Goal: Use online tool/utility: Utilize a website feature to perform a specific function

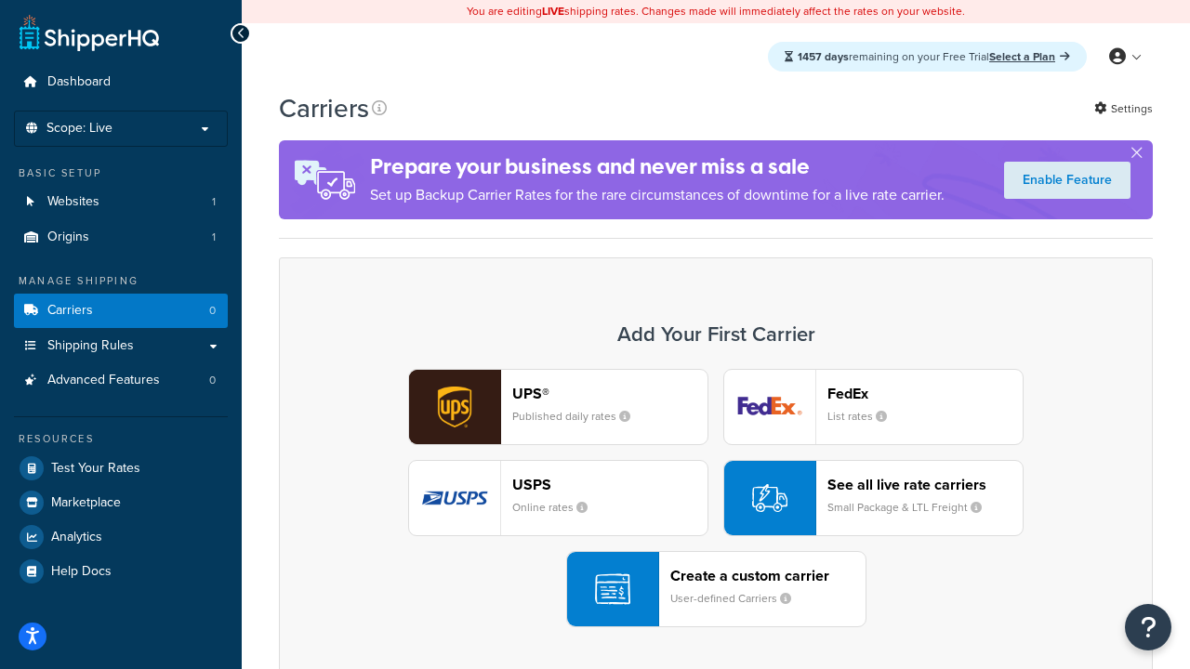
click at [716, 498] on div "UPS® Published daily rates FedEx List rates USPS Online rates See all live rate…" at bounding box center [715, 498] width 835 height 258
click at [925, 393] on header "FedEx" at bounding box center [924, 394] width 195 height 18
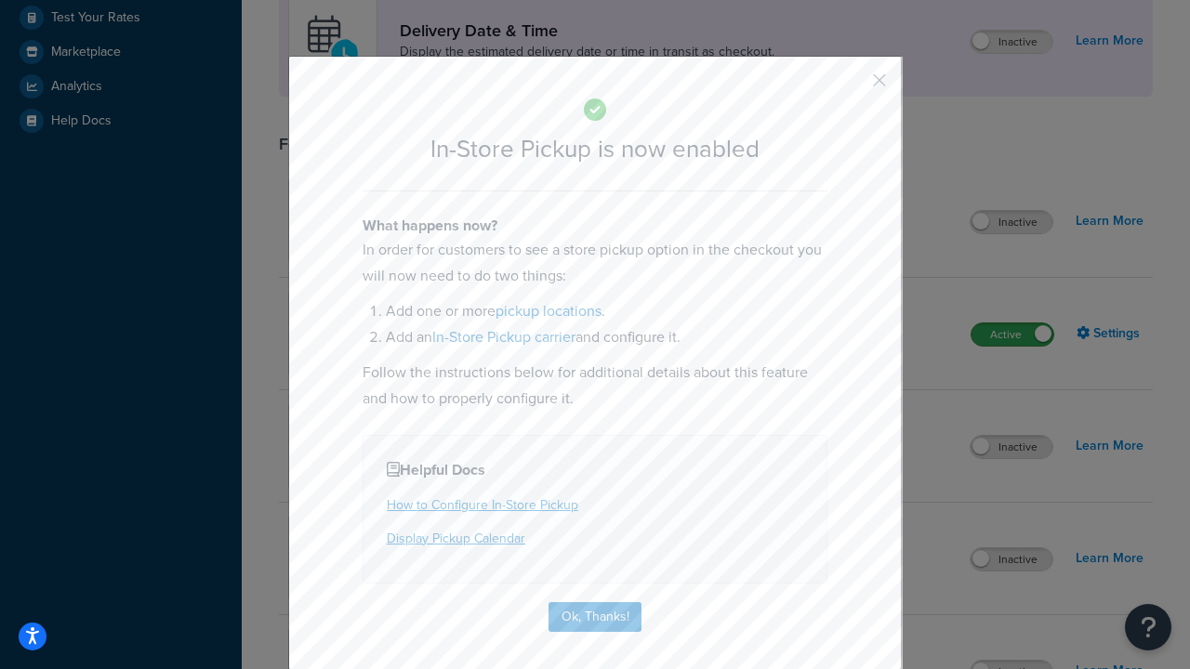
scroll to position [521, 0]
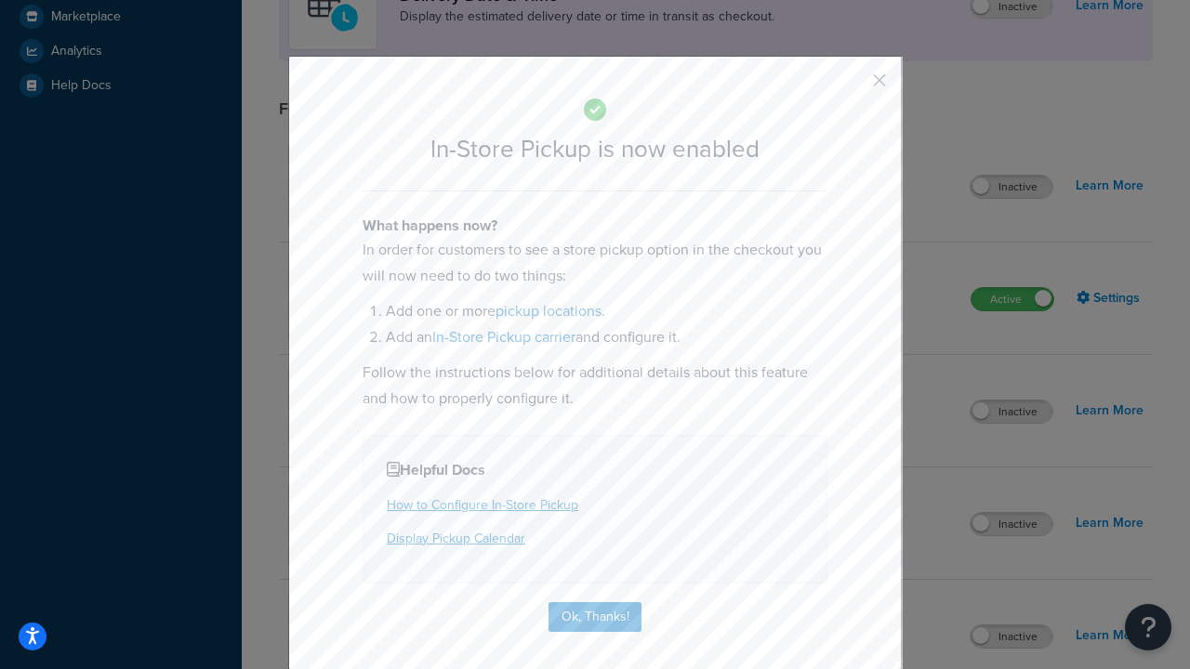
click at [851, 86] on button "button" at bounding box center [852, 87] width 5 height 5
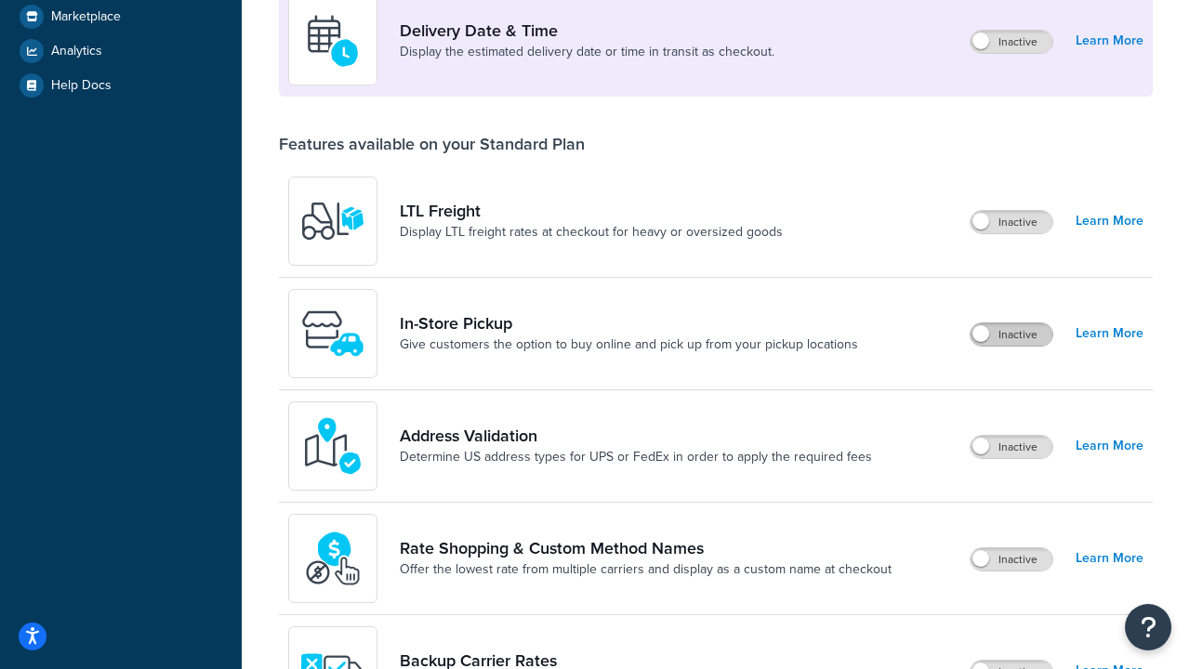
scroll to position [451, 0]
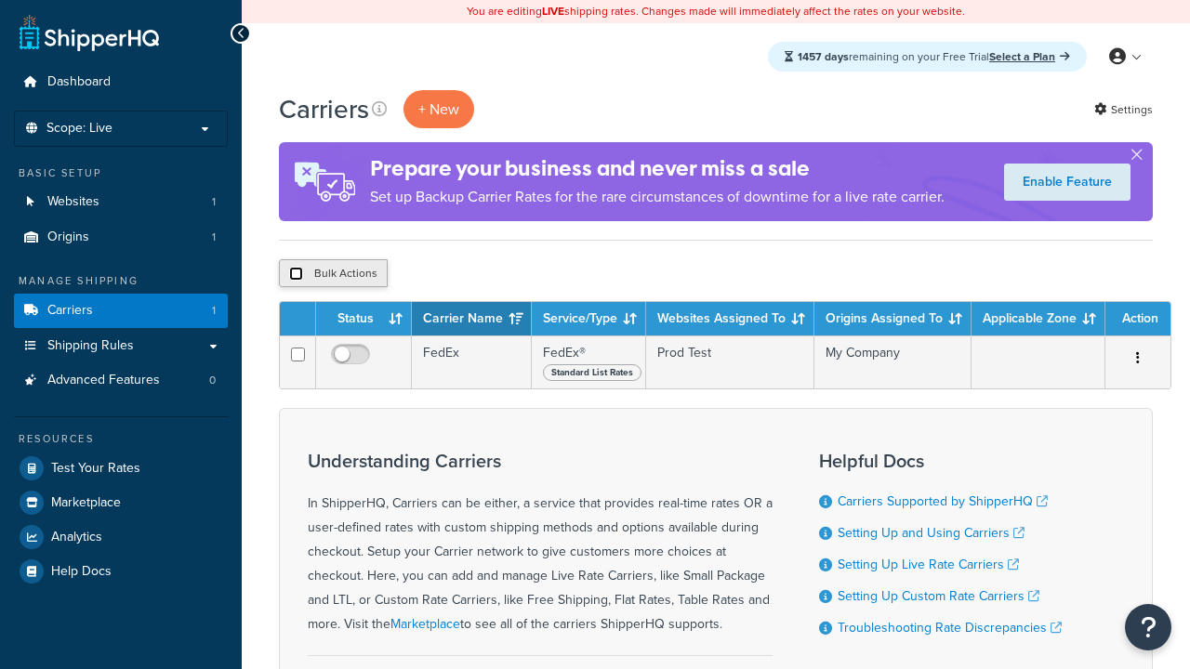
click at [296, 274] on input "checkbox" at bounding box center [296, 274] width 14 height 14
checkbox input "true"
click at [0, 0] on button "Delete" at bounding box center [0, 0] width 0 height 0
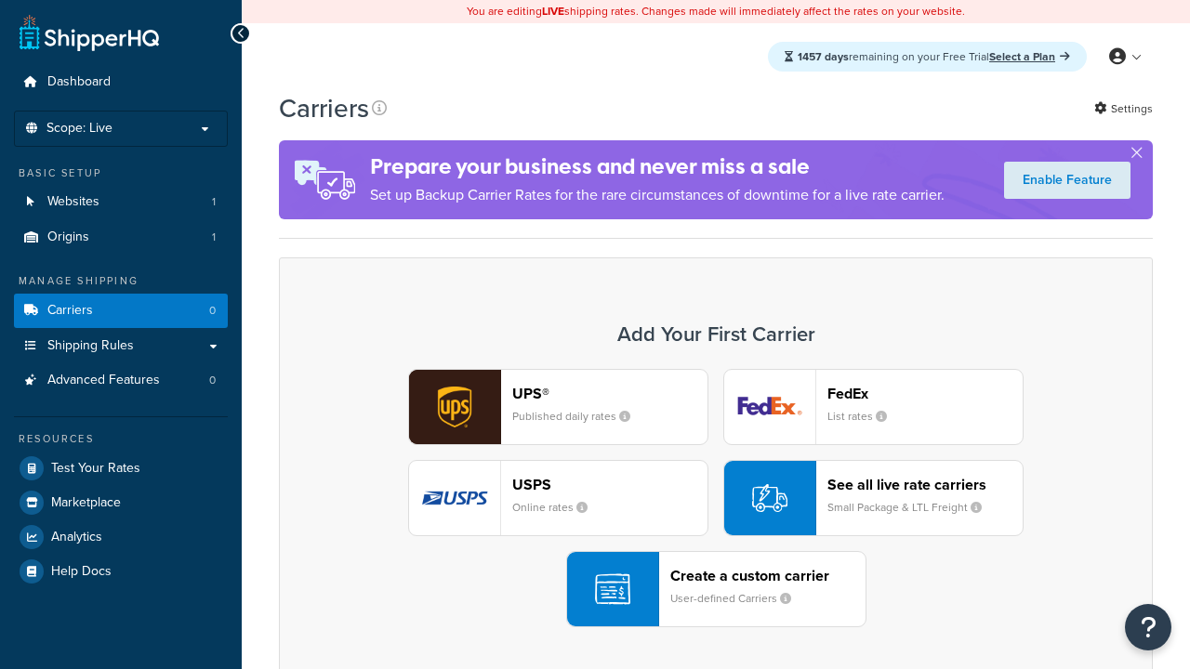
click at [558, 498] on div "USPS Online rates" at bounding box center [609, 498] width 195 height 45
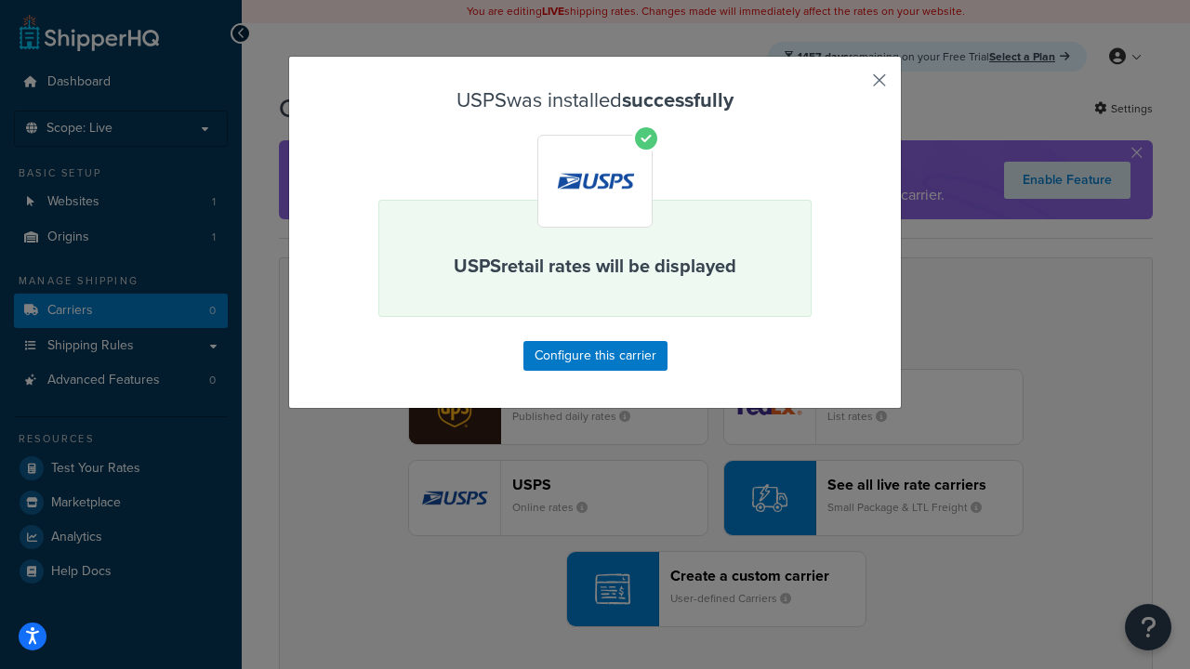
click at [851, 86] on button "button" at bounding box center [852, 87] width 5 height 5
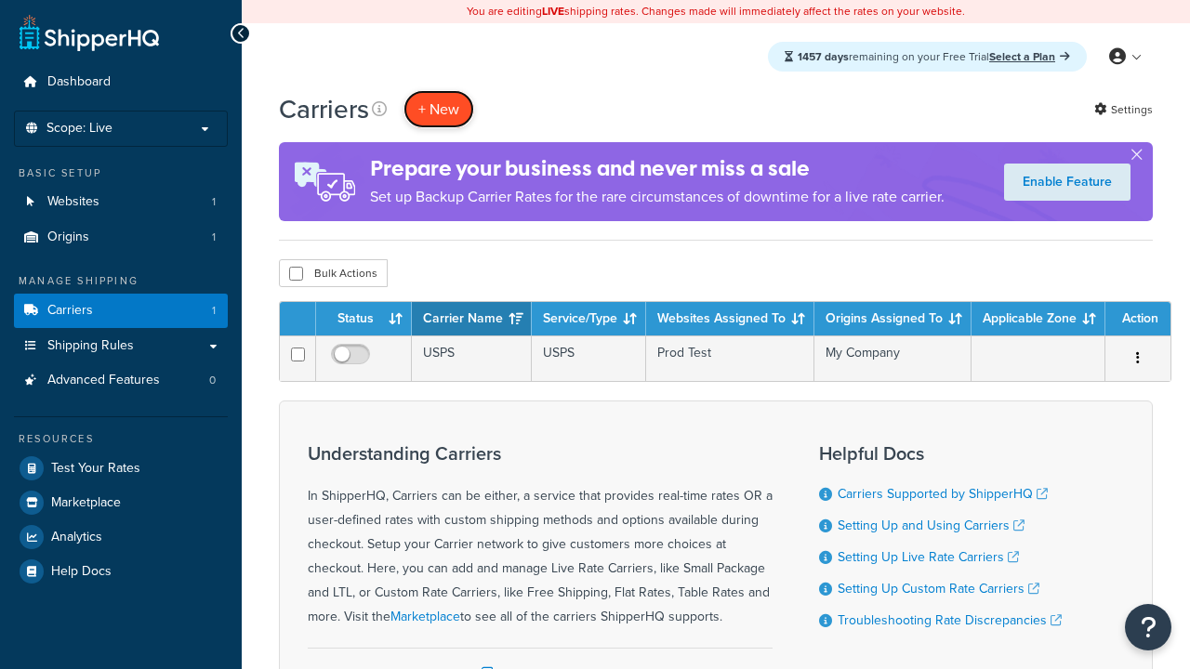
click at [439, 109] on button "+ New" at bounding box center [438, 109] width 71 height 38
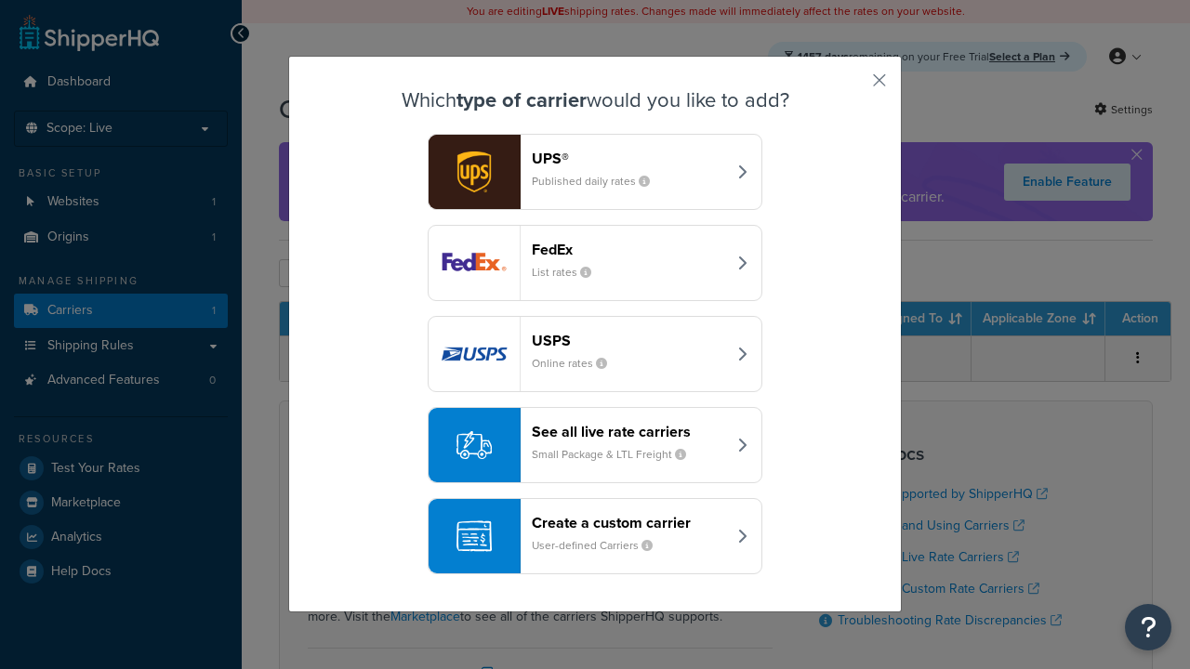
click at [595, 445] on div "See all live rate carriers Small Package & LTL Freight" at bounding box center [629, 445] width 194 height 45
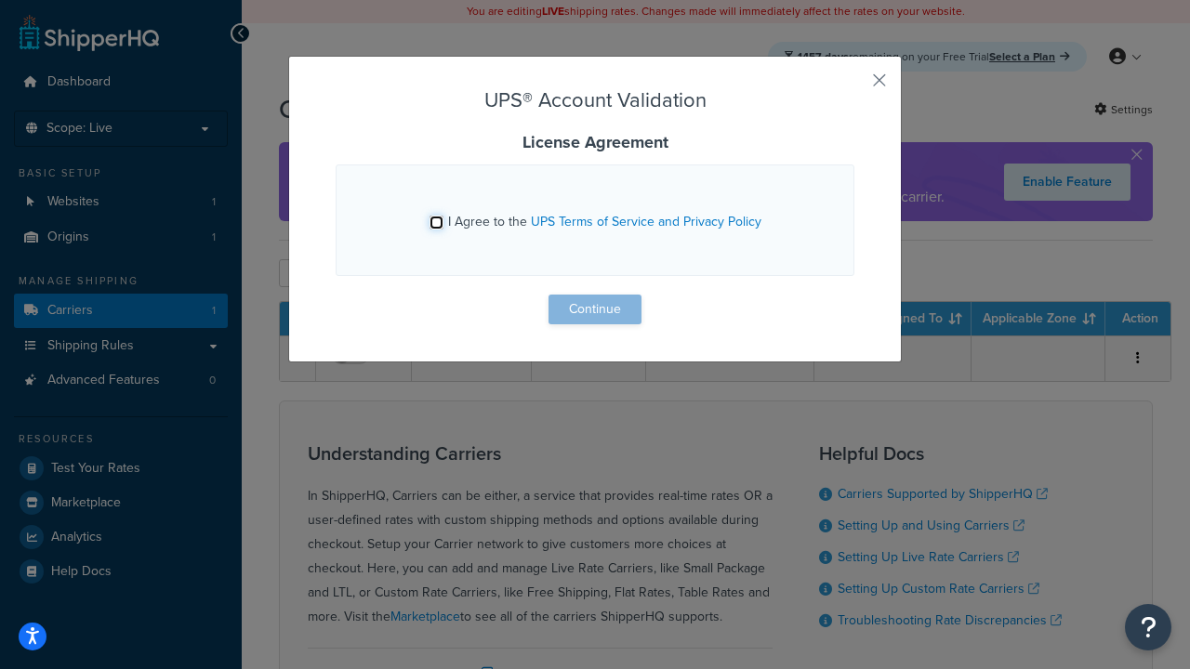
click at [436, 222] on input "I Agree to the UPS Terms of Service and Privacy Policy" at bounding box center [436, 223] width 14 height 14
checkbox input "true"
click at [595, 310] on button "Continue" at bounding box center [594, 310] width 93 height 30
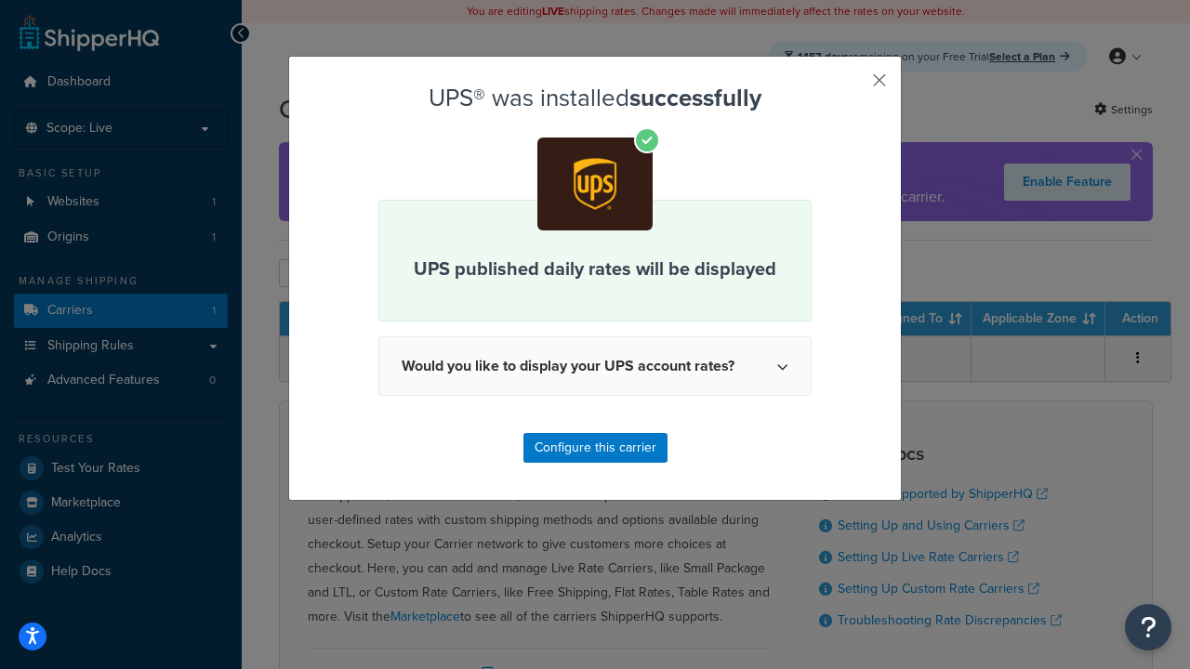
click at [851, 86] on button "button" at bounding box center [852, 87] width 5 height 5
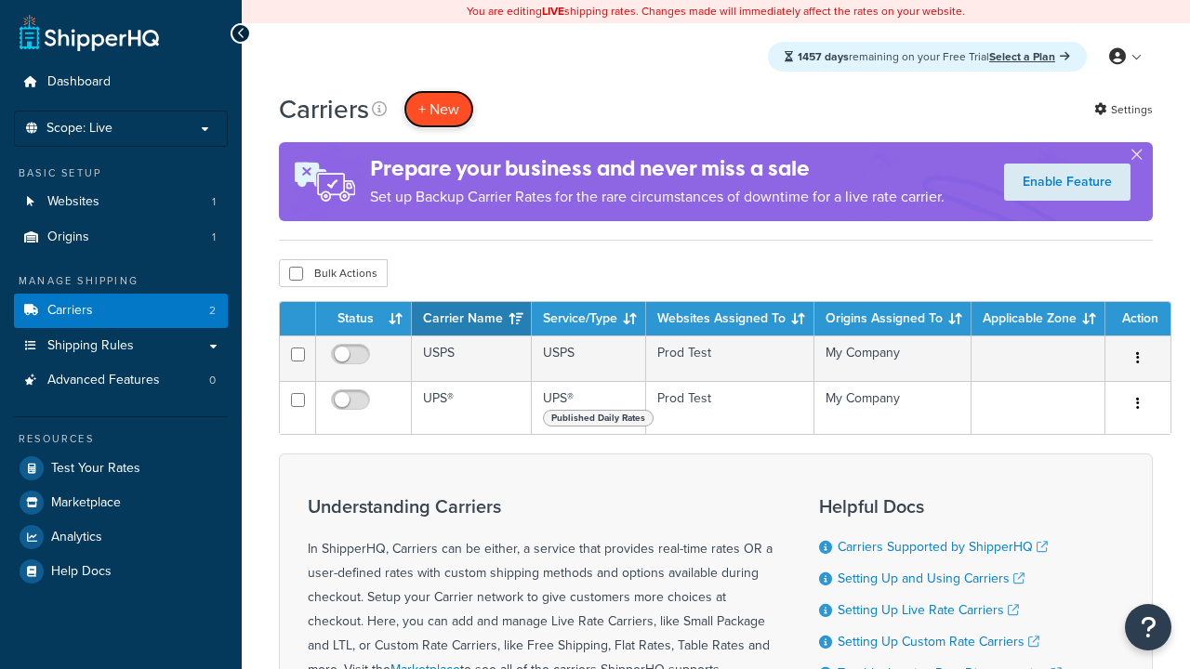
click at [439, 109] on button "+ New" at bounding box center [438, 109] width 71 height 38
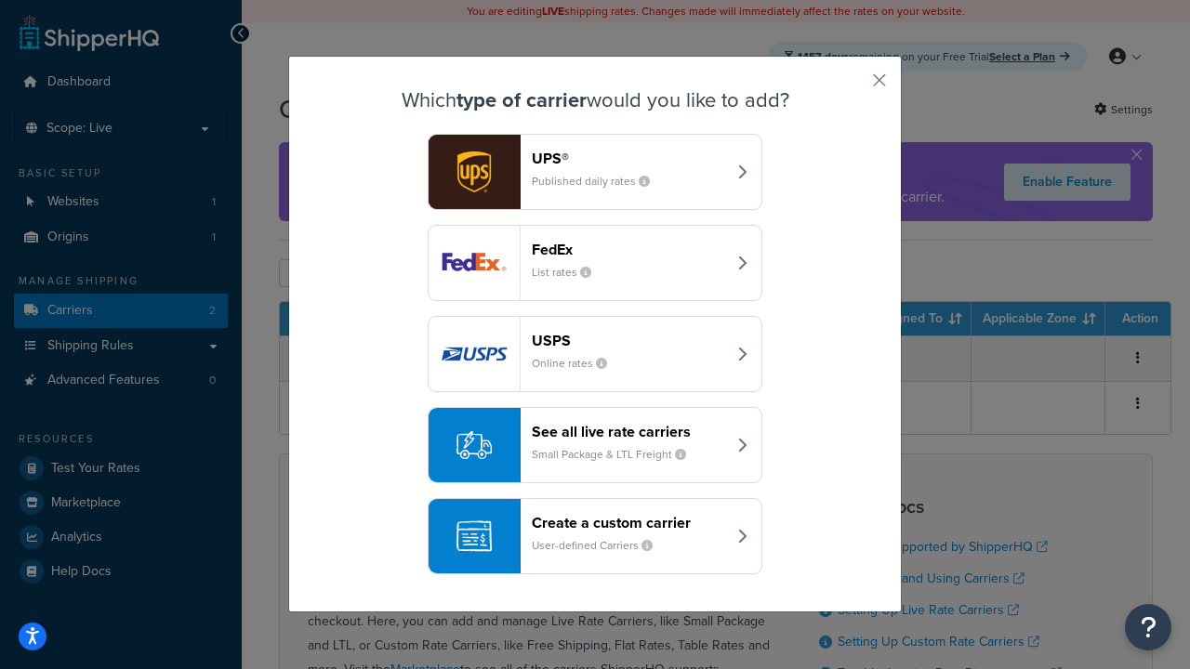
click at [628, 249] on header "FedEx" at bounding box center [629, 250] width 194 height 18
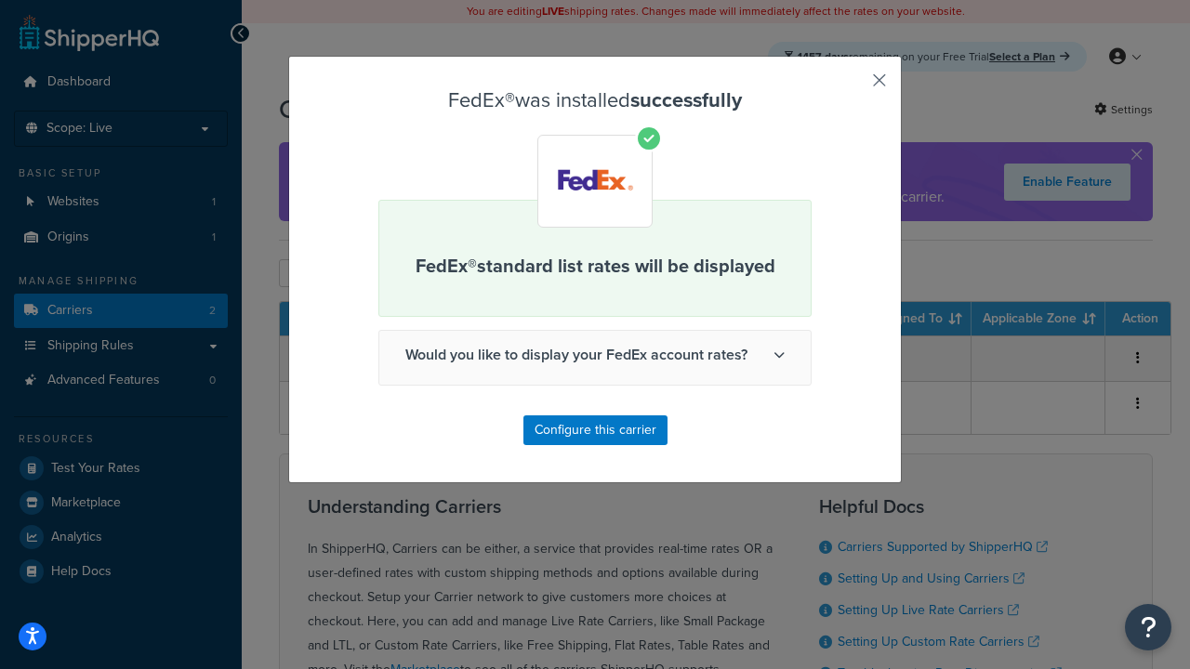
click at [851, 86] on button "button" at bounding box center [852, 87] width 5 height 5
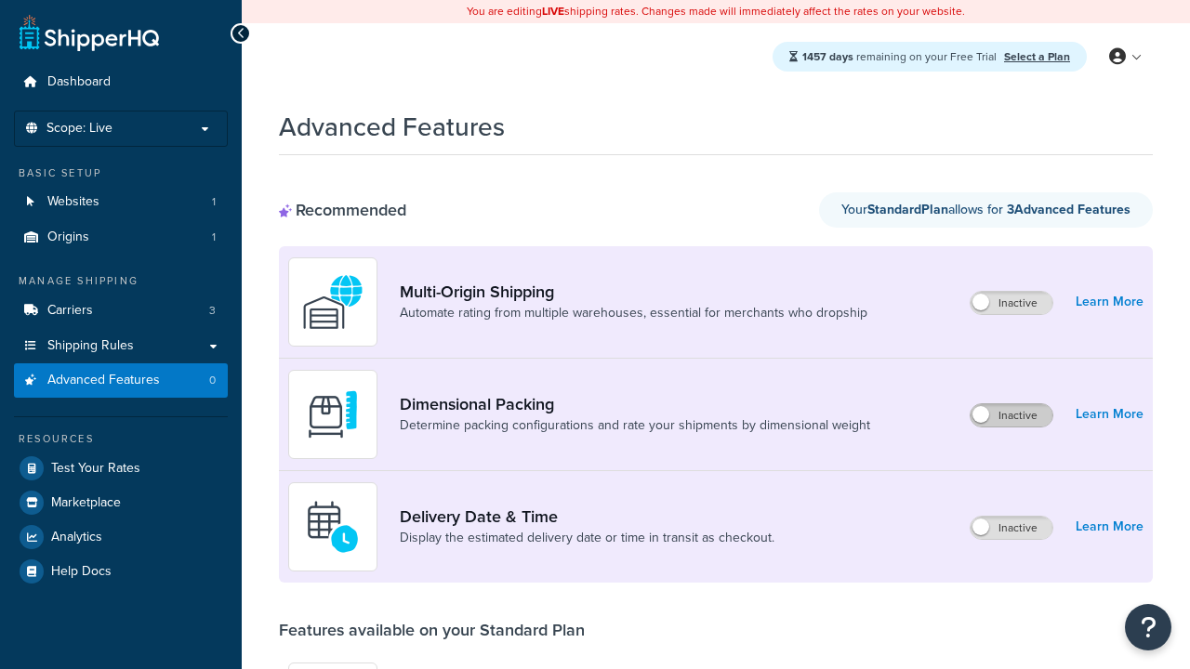
click at [1011, 416] on label "Inactive" at bounding box center [1011, 415] width 82 height 22
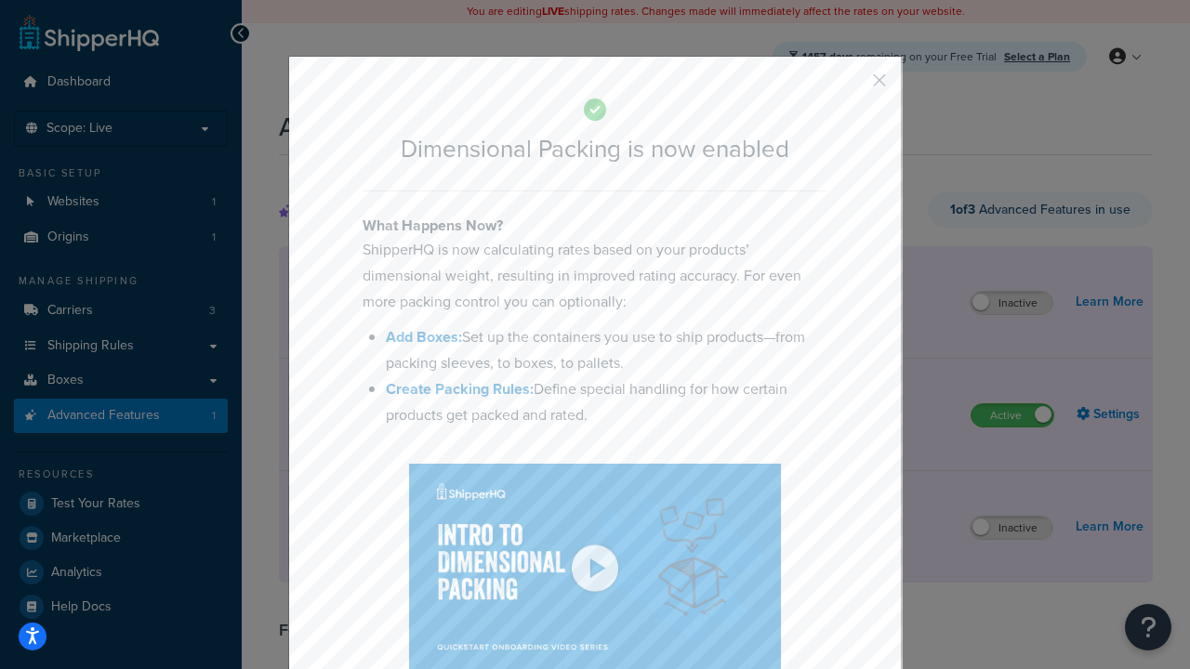
click at [851, 85] on button "button" at bounding box center [852, 87] width 5 height 5
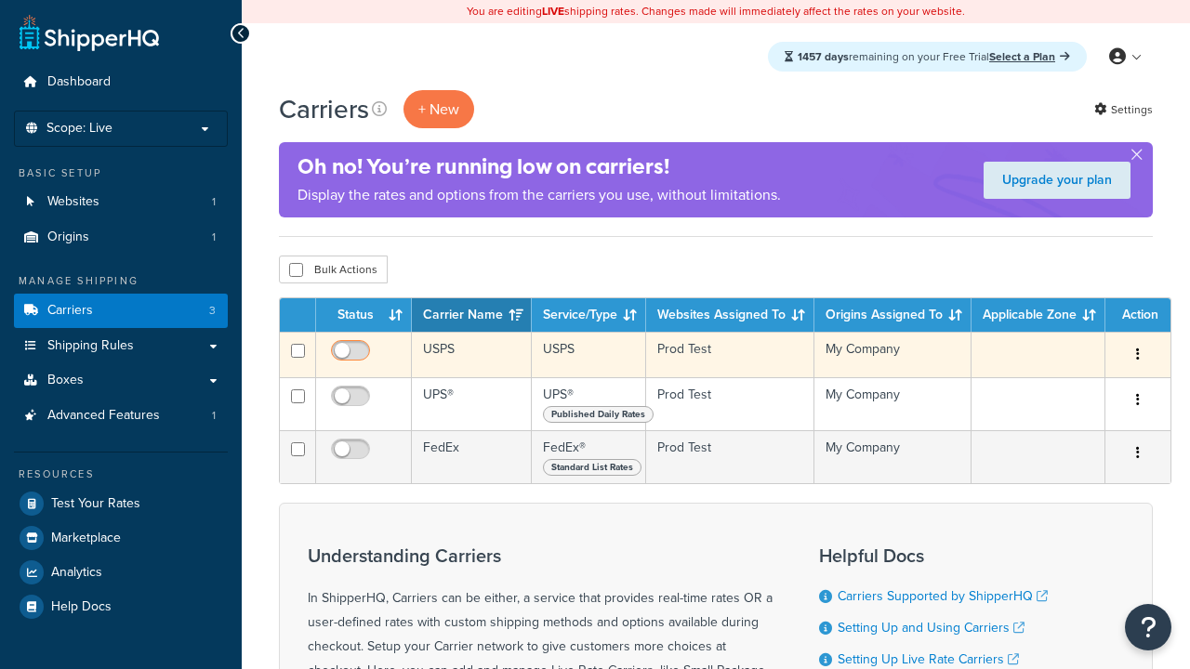
click at [352, 356] on input "checkbox" at bounding box center [352, 355] width 51 height 23
checkbox input "true"
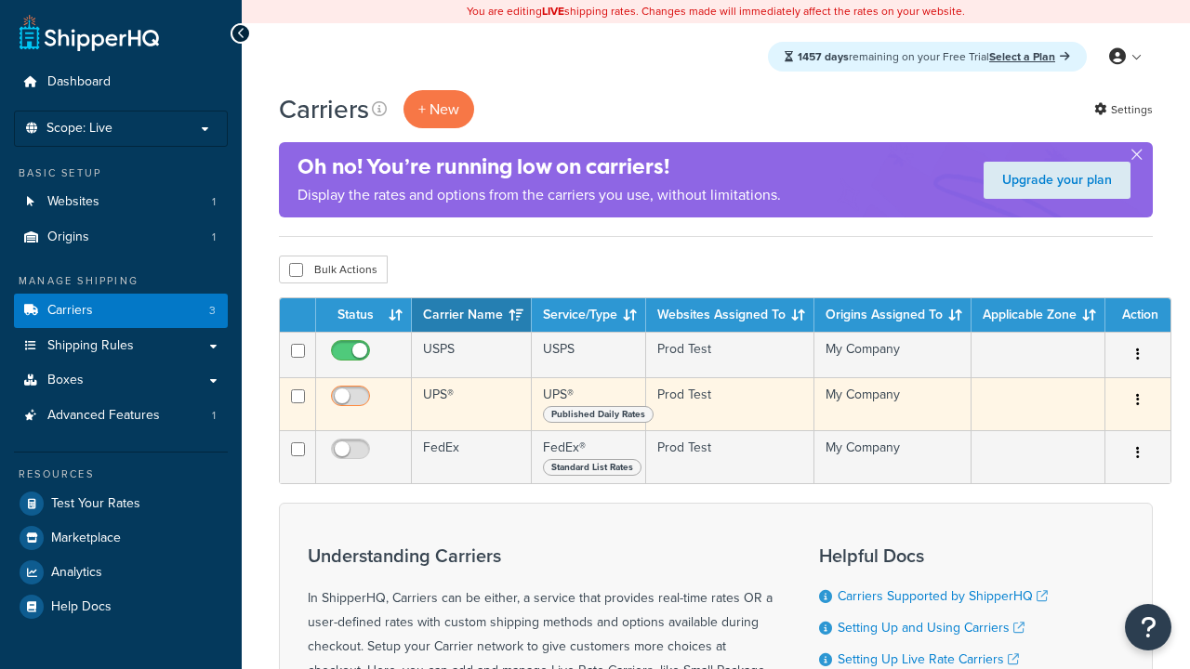
click at [352, 402] on input "checkbox" at bounding box center [352, 400] width 51 height 23
checkbox input "true"
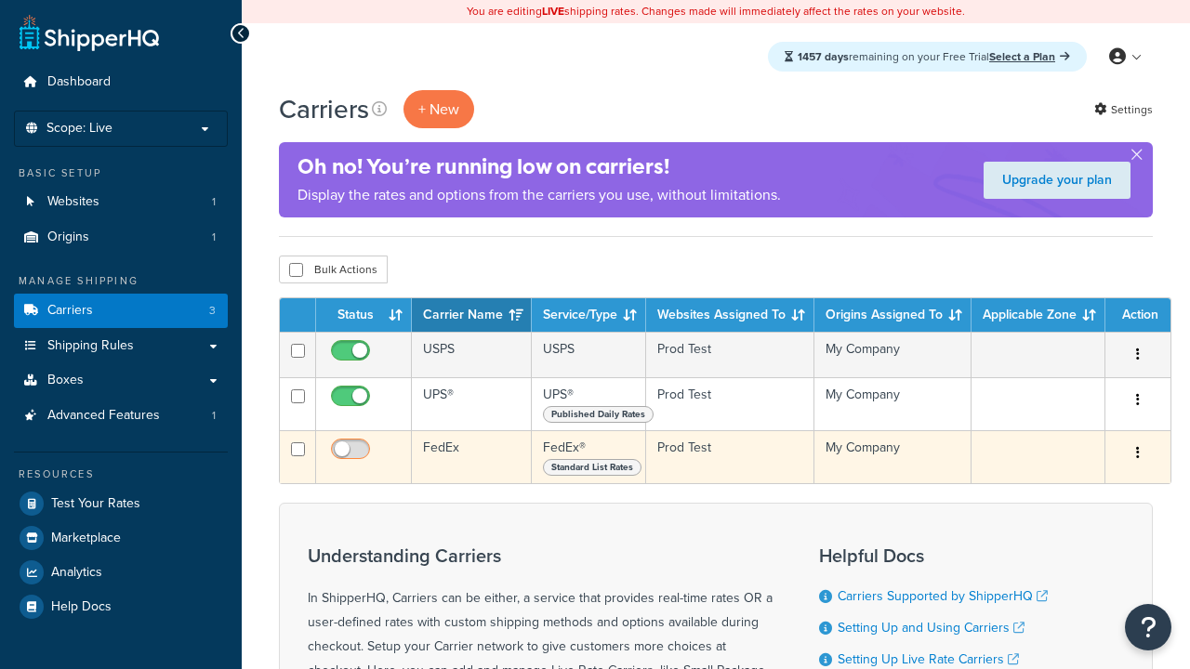
click at [352, 455] on input "checkbox" at bounding box center [352, 453] width 51 height 23
checkbox input "true"
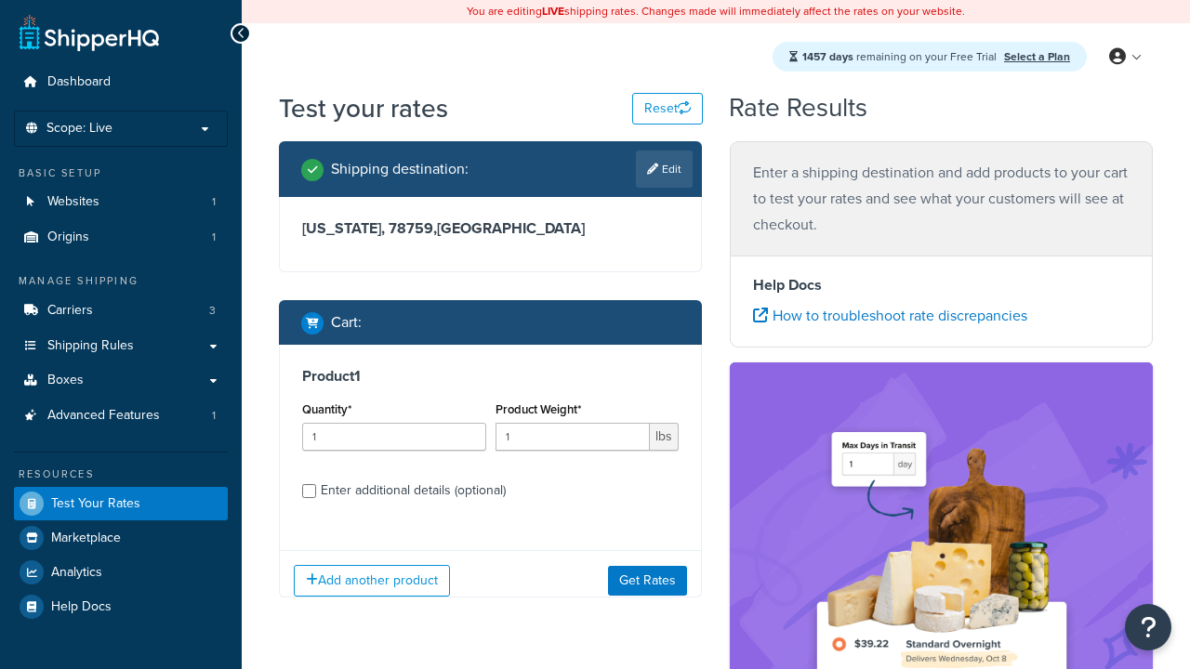
select select "[GEOGRAPHIC_DATA]"
type input "78628"
type input "3"
type input "5"
click at [647, 580] on button "Get Rates" at bounding box center [647, 580] width 79 height 30
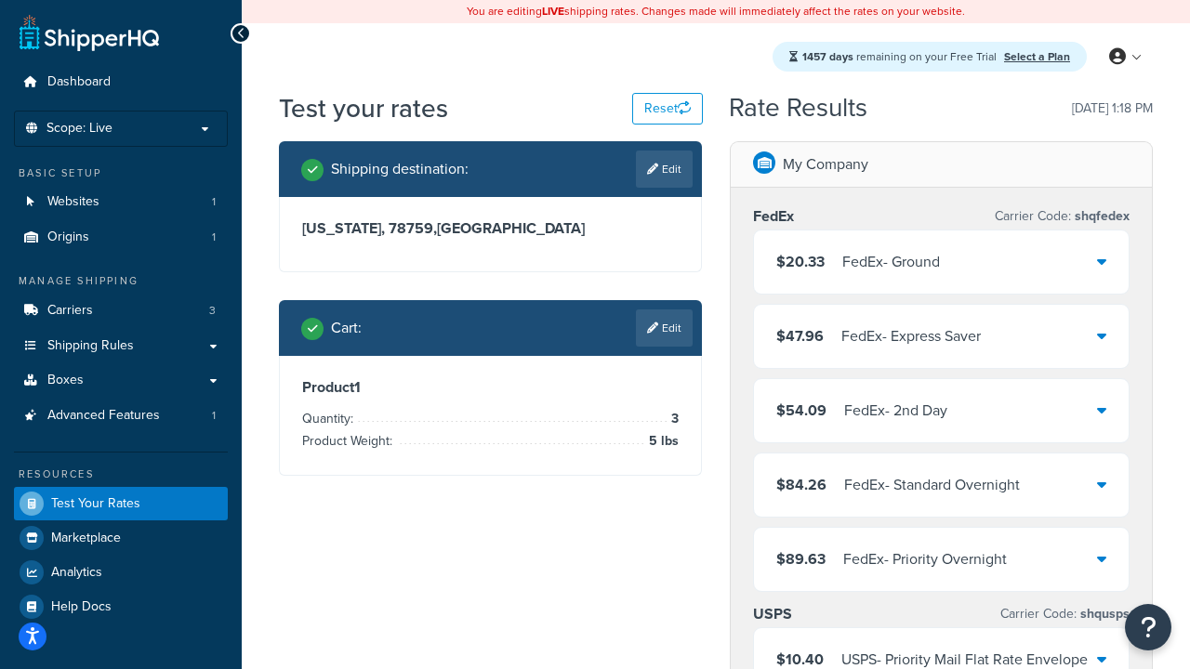
click at [940, 262] on div "FedEx - Ground" at bounding box center [891, 262] width 98 height 26
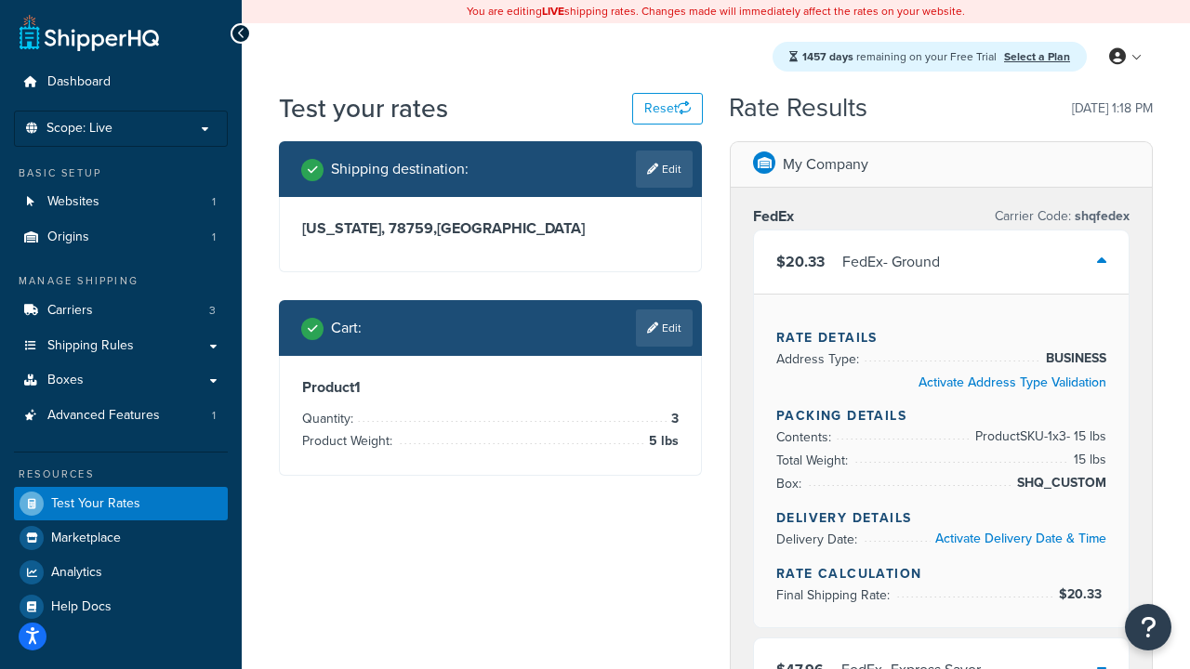
click at [941, 657] on div "FedEx - Express Saver" at bounding box center [910, 670] width 139 height 26
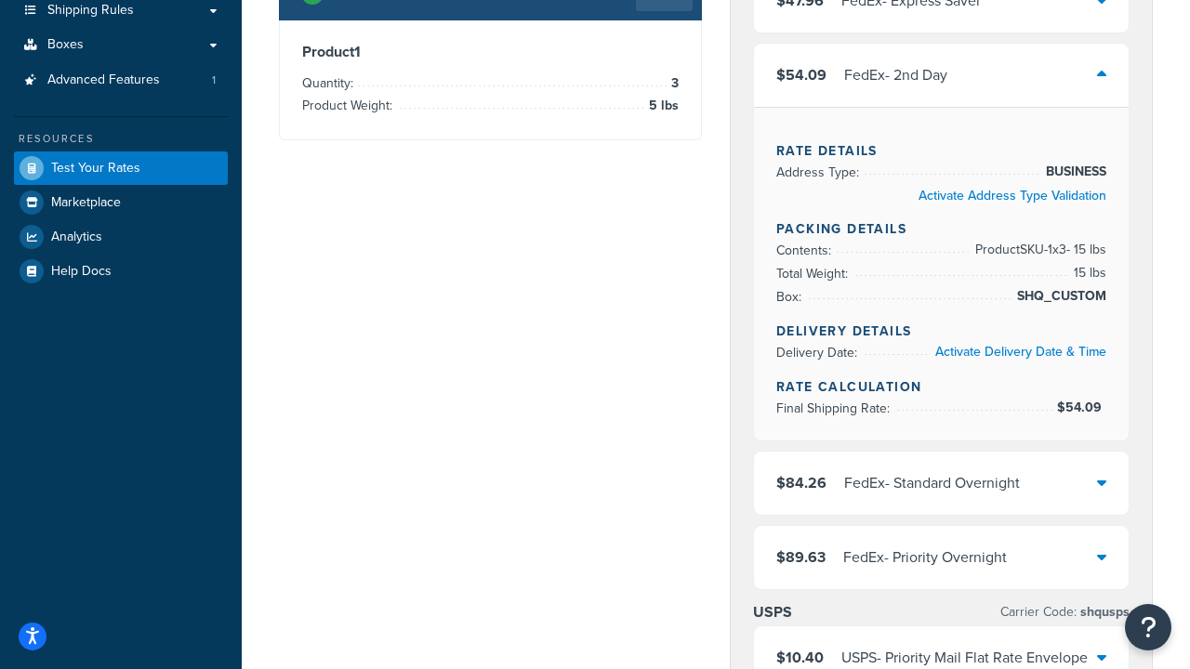
click at [941, 483] on div "FedEx - Standard Overnight" at bounding box center [932, 483] width 176 height 26
click at [941, 571] on div "FedEx - Priority Overnight" at bounding box center [925, 558] width 164 height 26
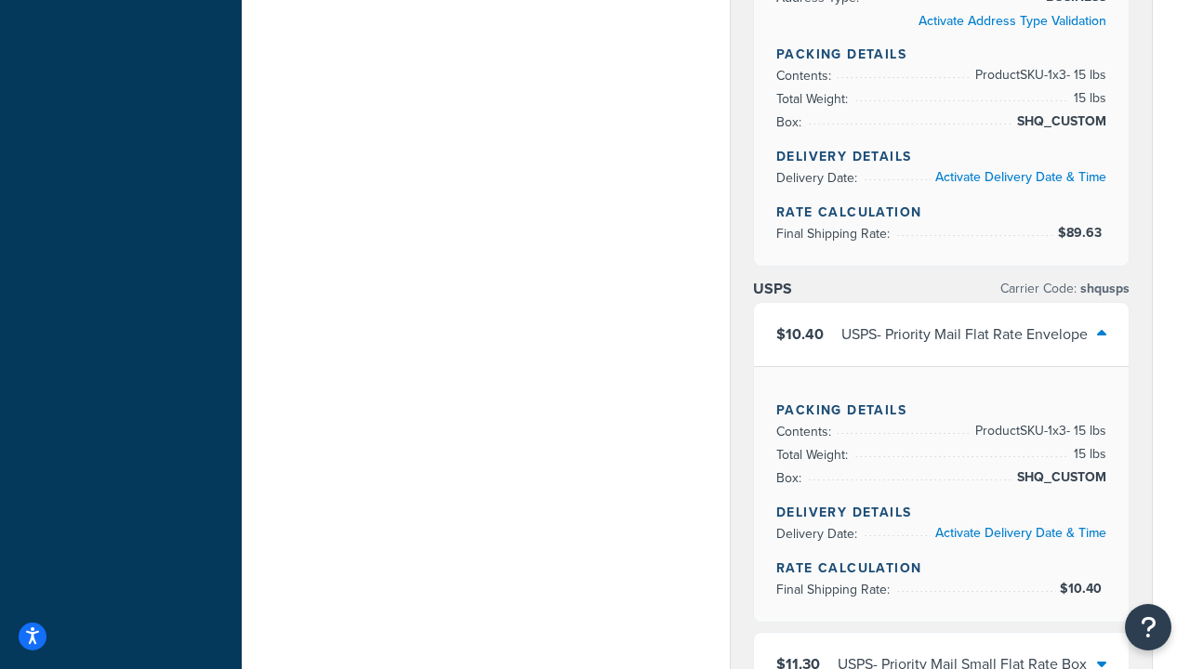
click at [941, 652] on div "USPS - Priority Mail Small Flat Rate Box" at bounding box center [962, 665] width 249 height 26
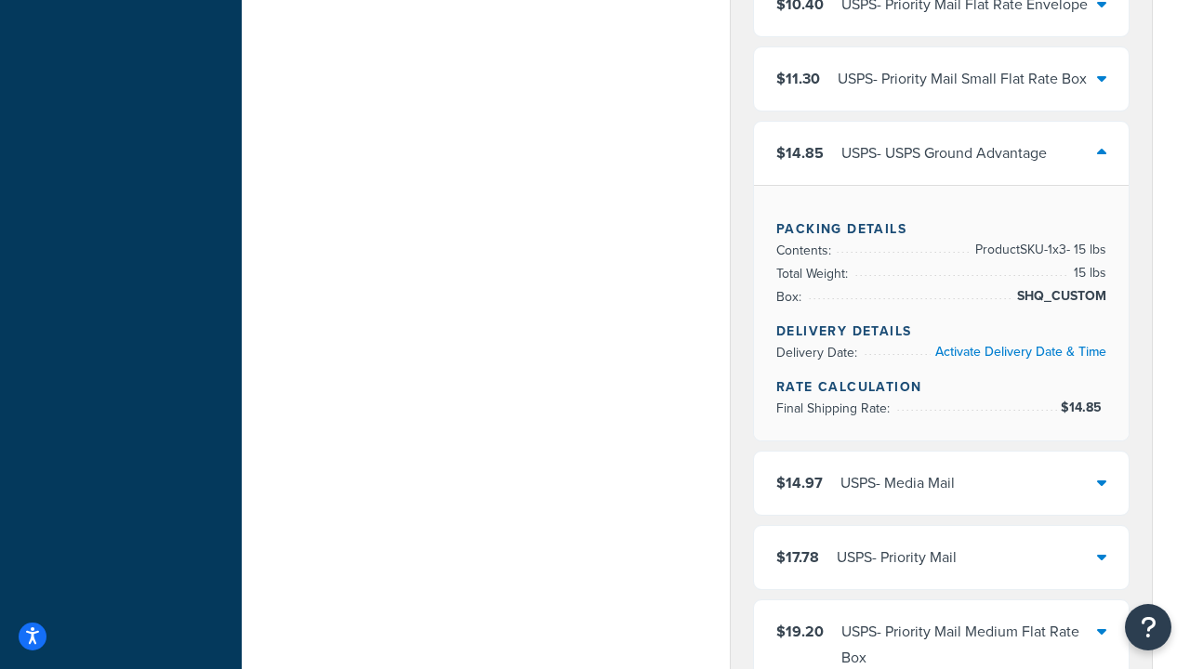
click at [941, 470] on div "USPS - Media Mail" at bounding box center [897, 483] width 114 height 26
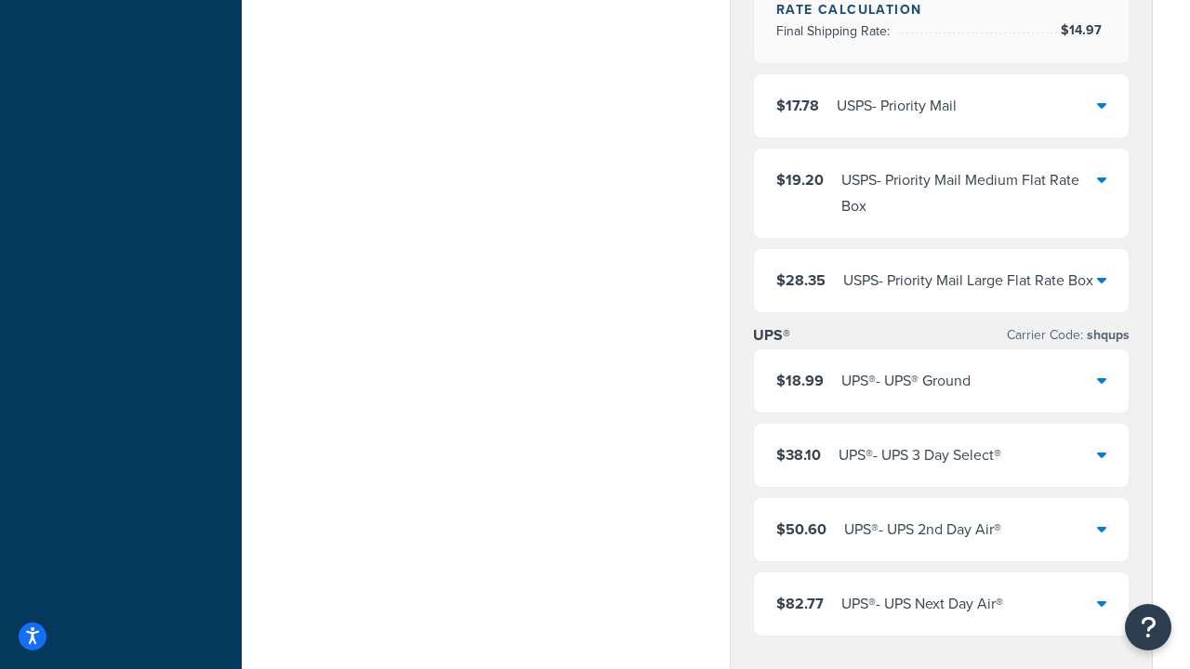
click at [941, 106] on div "USPS - Priority Mail" at bounding box center [897, 106] width 120 height 26
click at [941, 219] on div "USPS - Priority Mail Medium Flat Rate Box" at bounding box center [969, 193] width 256 height 52
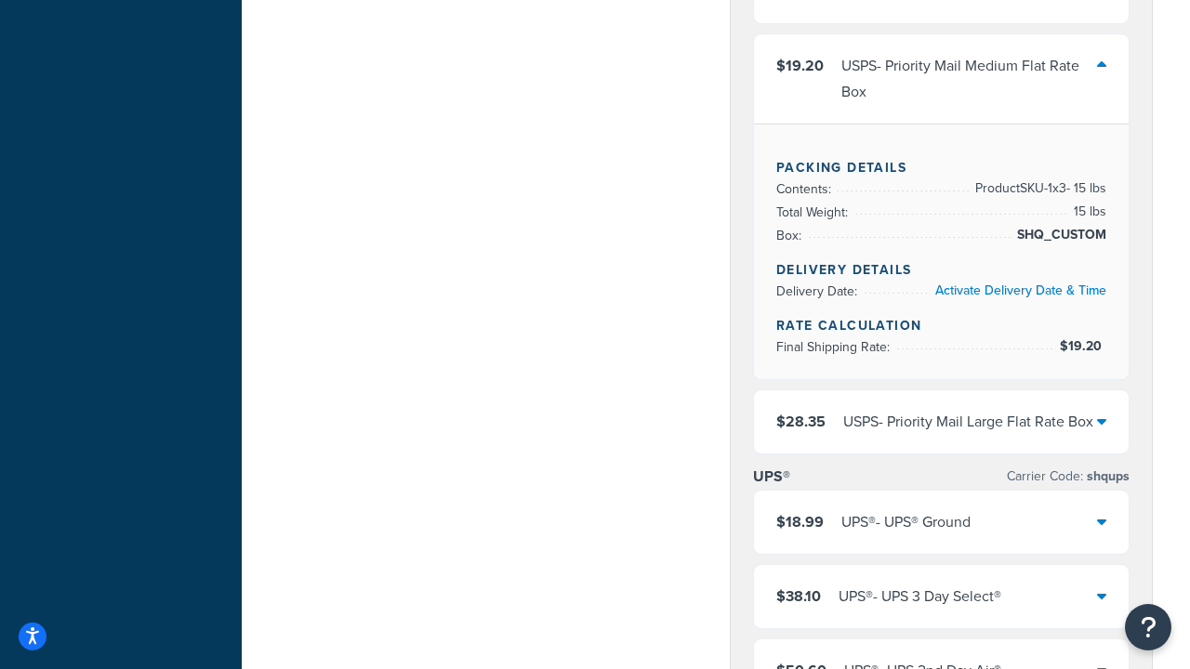
click at [941, 422] on div "USPS - Priority Mail Large Flat Rate Box" at bounding box center [968, 422] width 250 height 26
click at [941, 535] on div "UPS® - UPS® Ground" at bounding box center [905, 522] width 129 height 26
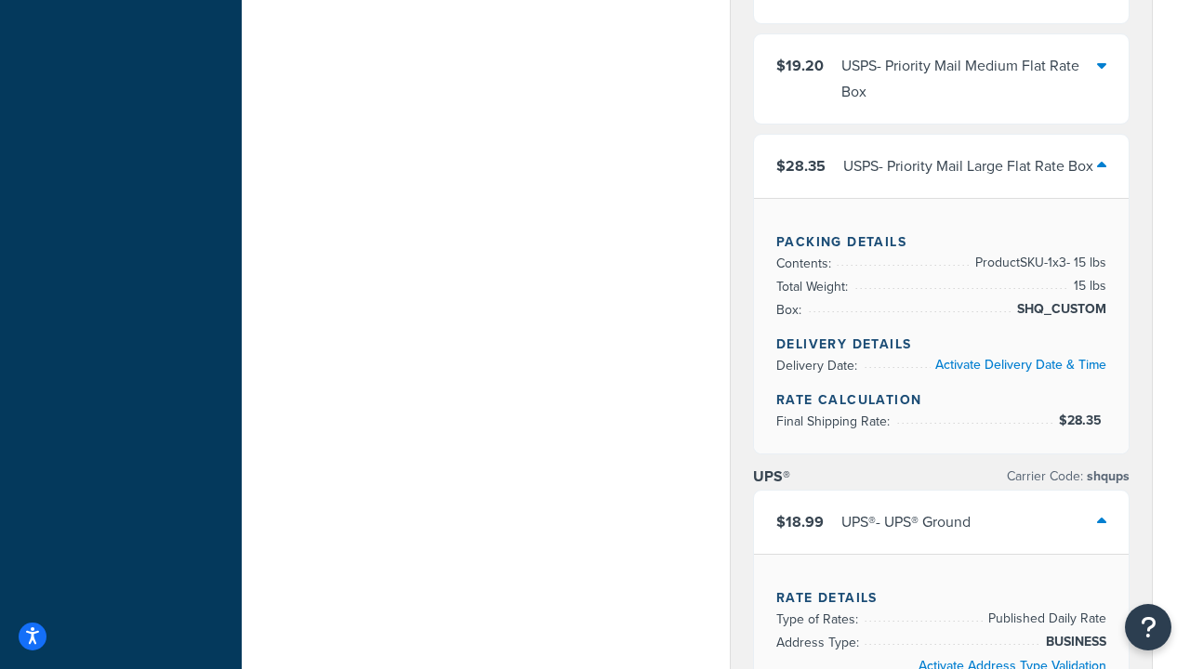
scroll to position [1184, 0]
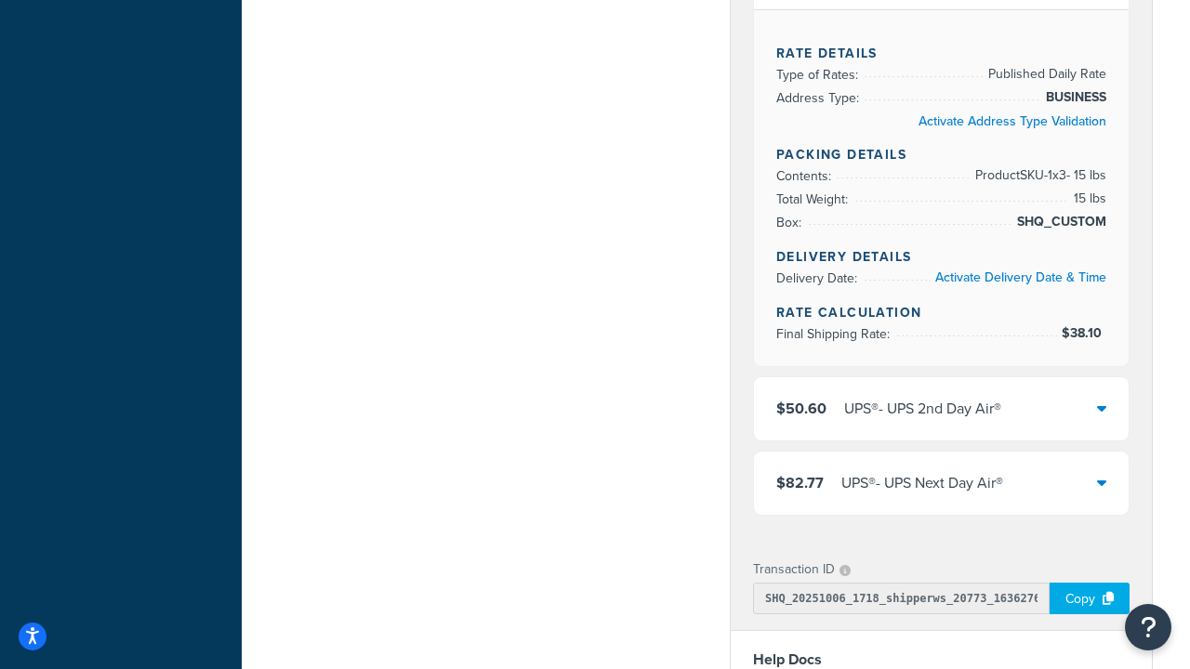
click at [941, 483] on div "UPS® - UPS Next Day Air®" at bounding box center [922, 483] width 162 height 26
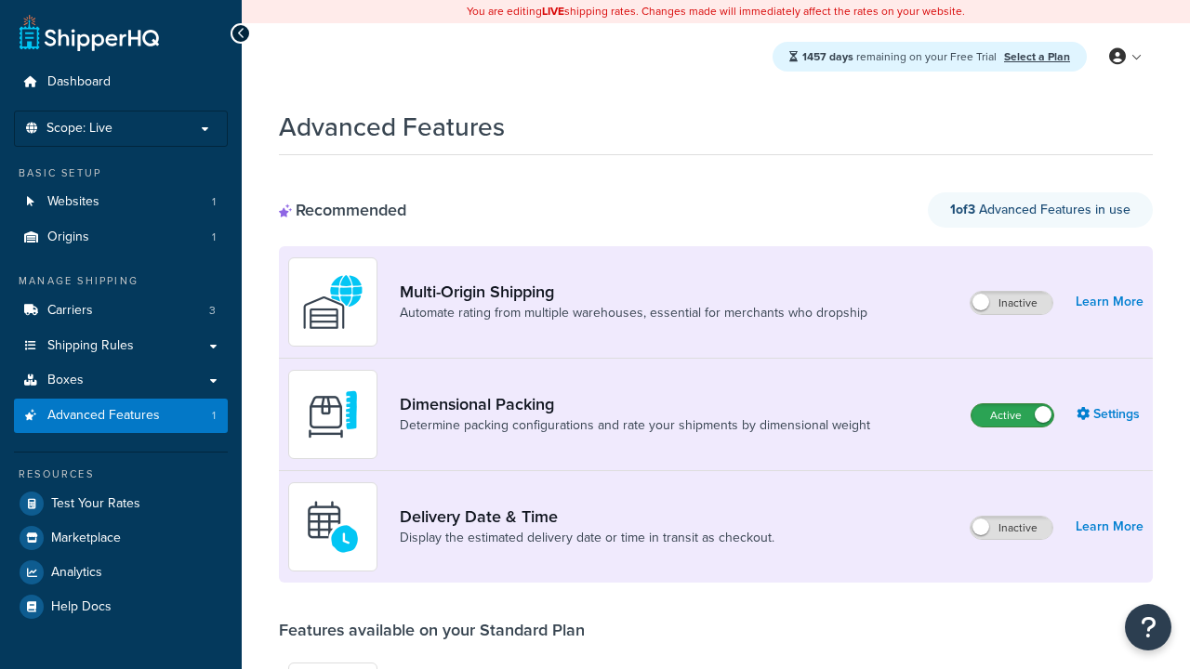
click at [1012, 416] on label "Active" at bounding box center [1012, 415] width 82 height 22
